Goal: Navigation & Orientation: Find specific page/section

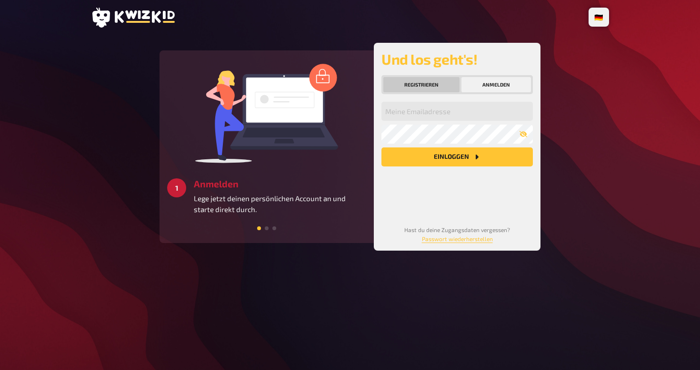
click at [430, 79] on button "Registrieren" at bounding box center [421, 84] width 76 height 15
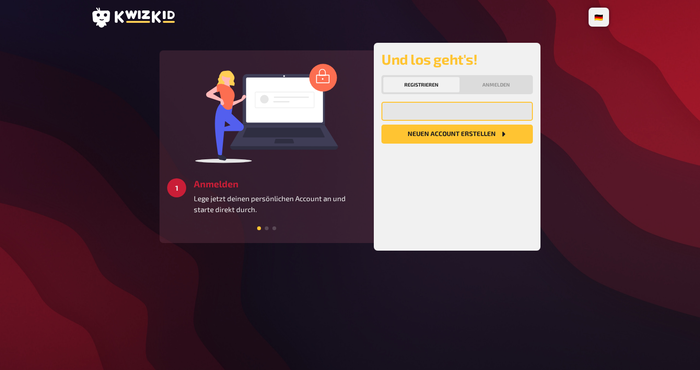
click at [436, 110] on input "email" at bounding box center [456, 111] width 151 height 19
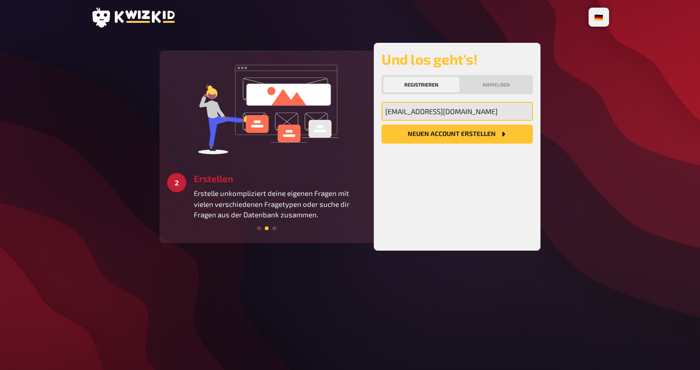
type input "[EMAIL_ADDRESS][DOMAIN_NAME]"
click at [445, 139] on button "Neuen Account Erstellen" at bounding box center [456, 134] width 151 height 19
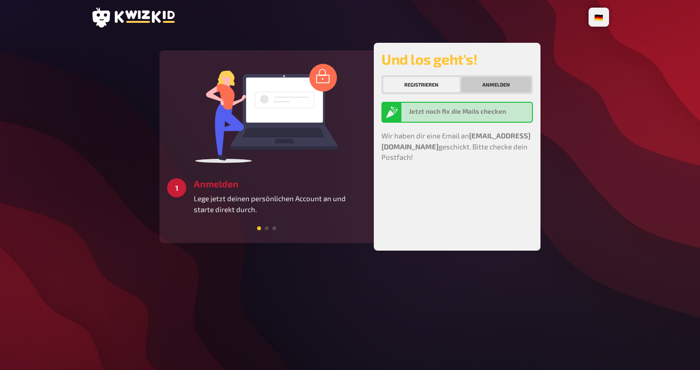
click at [492, 88] on button "Anmelden" at bounding box center [495, 84] width 69 height 15
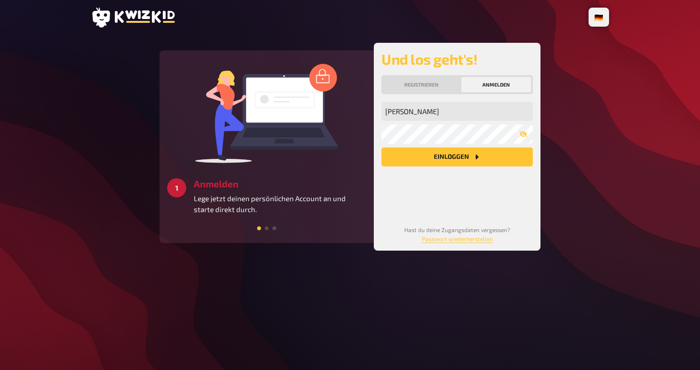
click at [427, 156] on button "Einloggen" at bounding box center [456, 157] width 151 height 19
click at [440, 158] on button "Einloggen" at bounding box center [456, 157] width 151 height 19
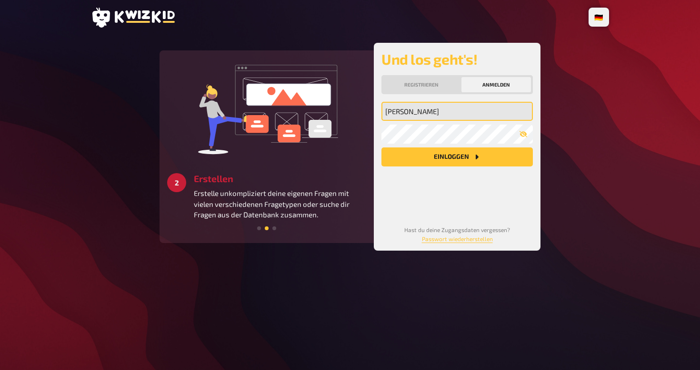
drag, startPoint x: 455, startPoint y: 109, endPoint x: 307, endPoint y: 110, distance: 148.0
click at [307, 110] on div "3 Starten Schaffe ein besonderes Quizerlebnis für alle Teilnehmer:innen und ver…" at bounding box center [349, 147] width 381 height 208
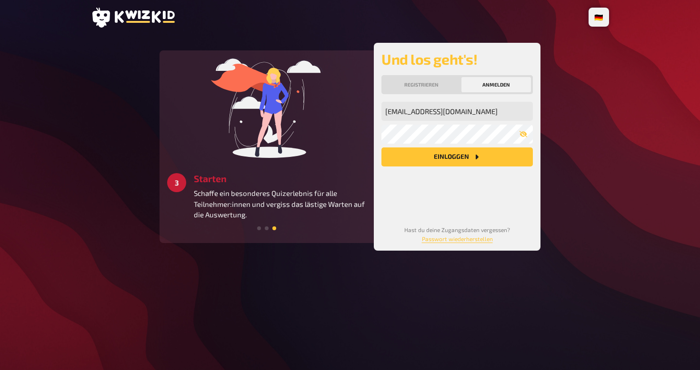
click at [450, 163] on button "Einloggen" at bounding box center [456, 157] width 151 height 19
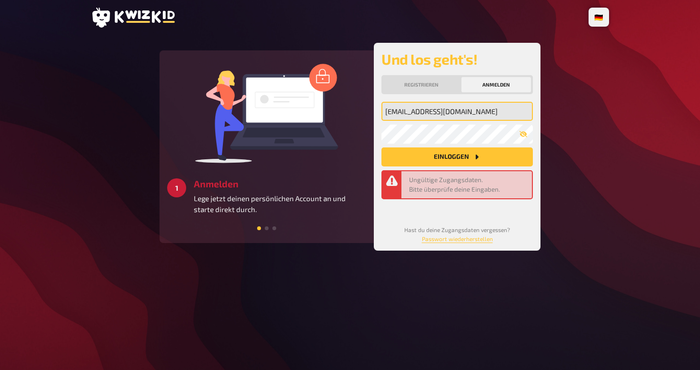
click at [425, 110] on input "[EMAIL_ADDRESS][DOMAIN_NAME]" at bounding box center [456, 111] width 151 height 19
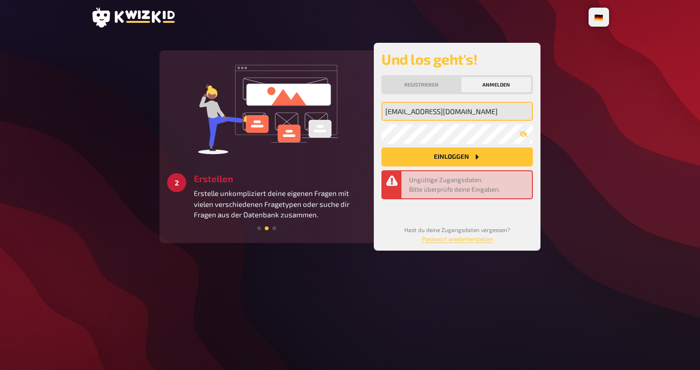
type input "[EMAIL_ADDRESS][DOMAIN_NAME]"
click at [617, 198] on div "🇩🇪 Deutsch 🇬🇧 English 🇳🇱 Nederlands 3 Starten Schaffe ein besonderes Quizerlebn…" at bounding box center [350, 185] width 700 height 370
click at [445, 159] on button "Einloggen" at bounding box center [456, 157] width 151 height 19
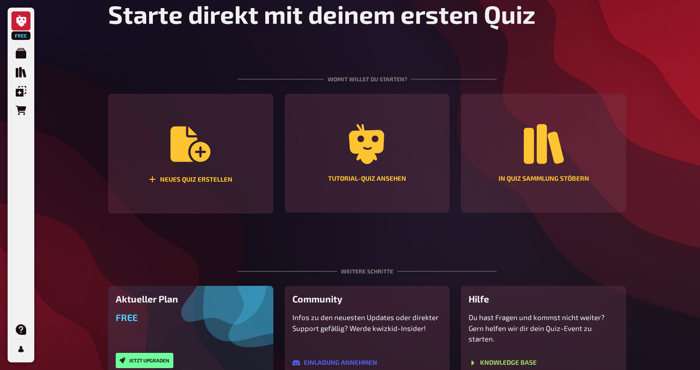
scroll to position [66, 0]
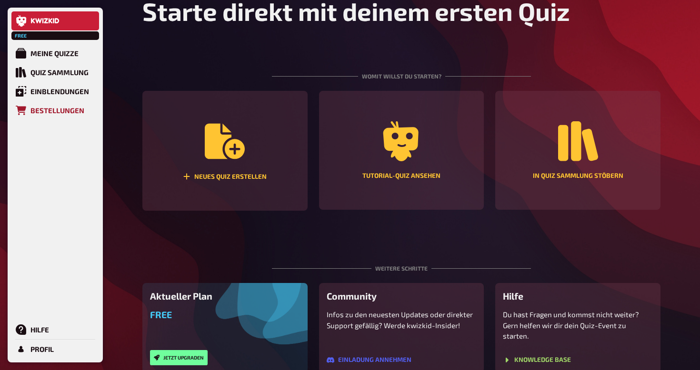
click at [46, 108] on div "Bestellungen" at bounding box center [57, 110] width 54 height 9
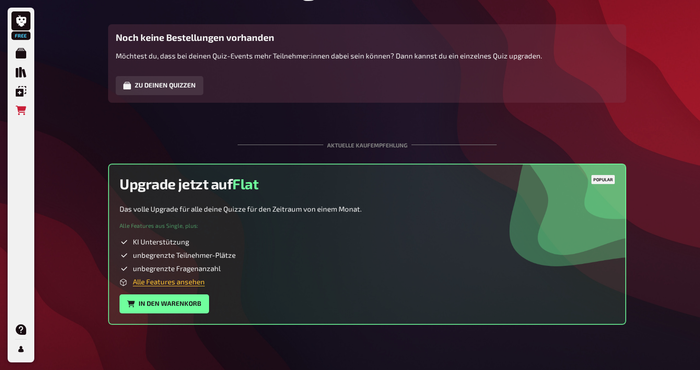
scroll to position [60, 0]
click at [159, 306] on button "In den Warenkorb" at bounding box center [163, 304] width 89 height 19
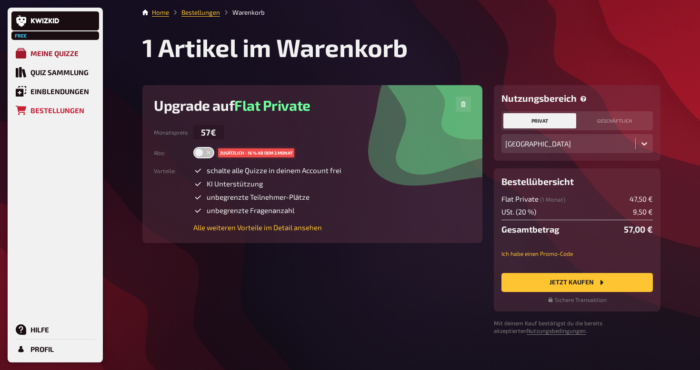
click at [40, 52] on div "Meine Quizze" at bounding box center [54, 53] width 48 height 9
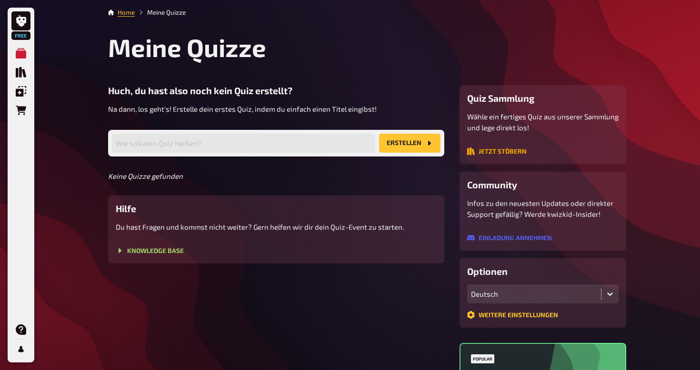
click at [494, 153] on button "Jetzt stöbern" at bounding box center [496, 152] width 59 height 8
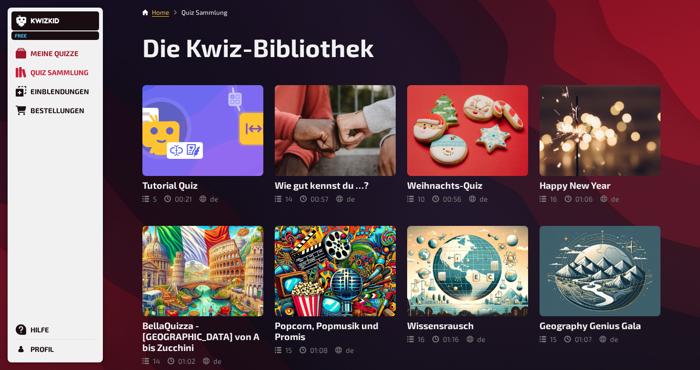
click at [50, 54] on div "Meine Quizze" at bounding box center [54, 53] width 48 height 9
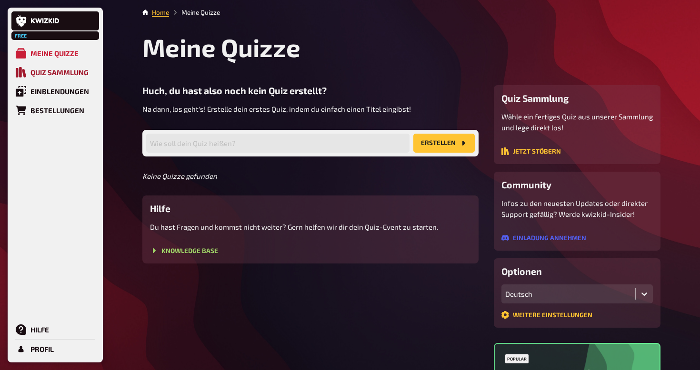
click at [59, 78] on link "Quiz Sammlung" at bounding box center [55, 72] width 88 height 19
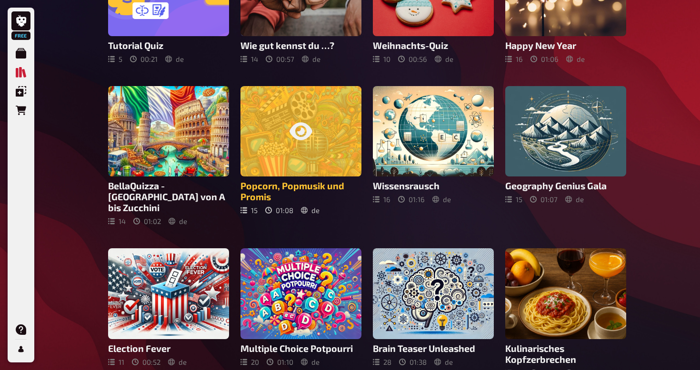
scroll to position [140, 0]
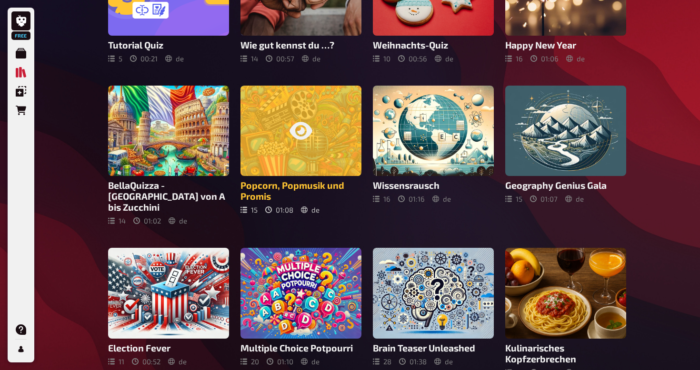
click at [315, 153] on div at bounding box center [300, 131] width 121 height 91
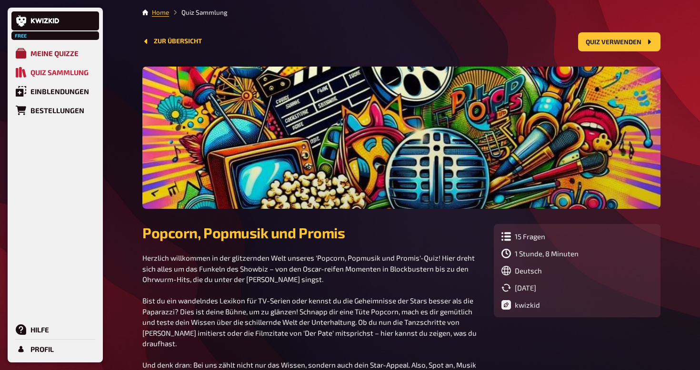
click at [57, 53] on div "Meine Quizze" at bounding box center [54, 53] width 48 height 9
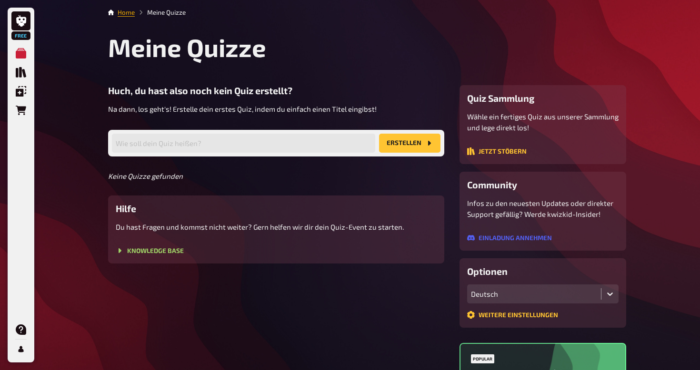
click at [128, 10] on link "Home" at bounding box center [126, 13] width 17 height 8
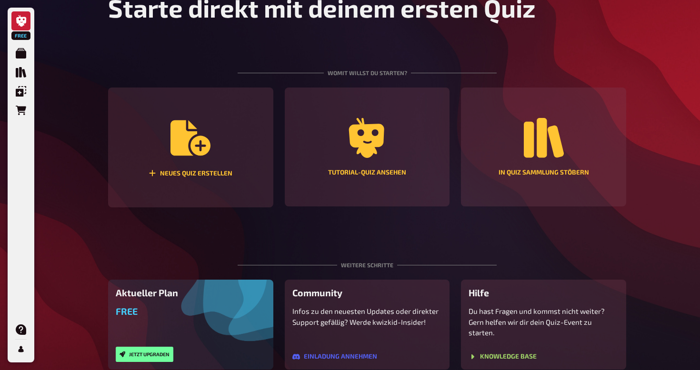
scroll to position [85, 0]
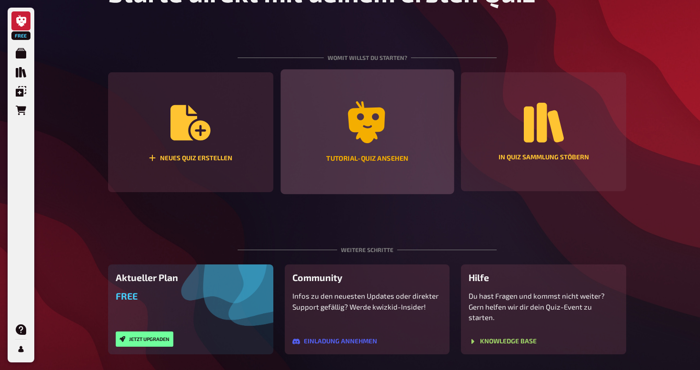
click at [354, 140] on icon "Tutorial-Quiz ansehen" at bounding box center [367, 122] width 42 height 42
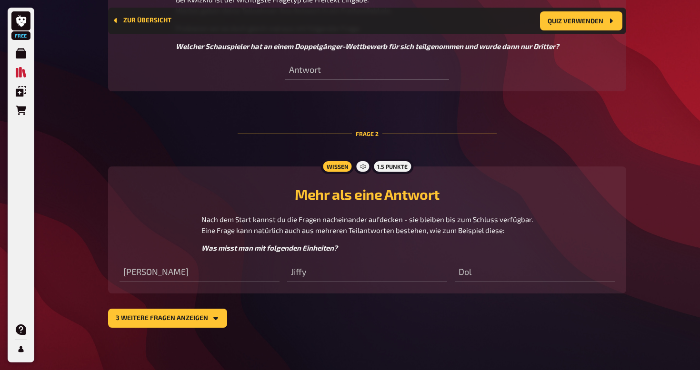
scroll to position [500, 0]
